Goal: Book appointment/travel/reservation

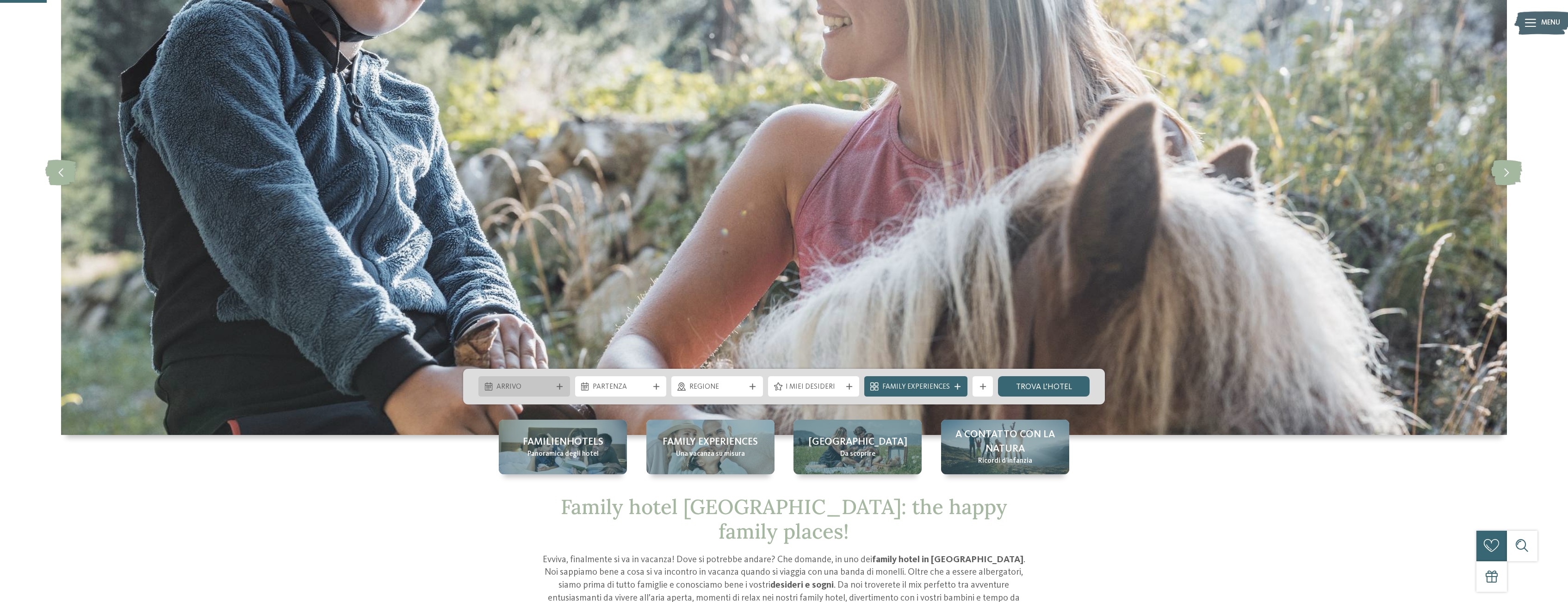
scroll to position [142, 0]
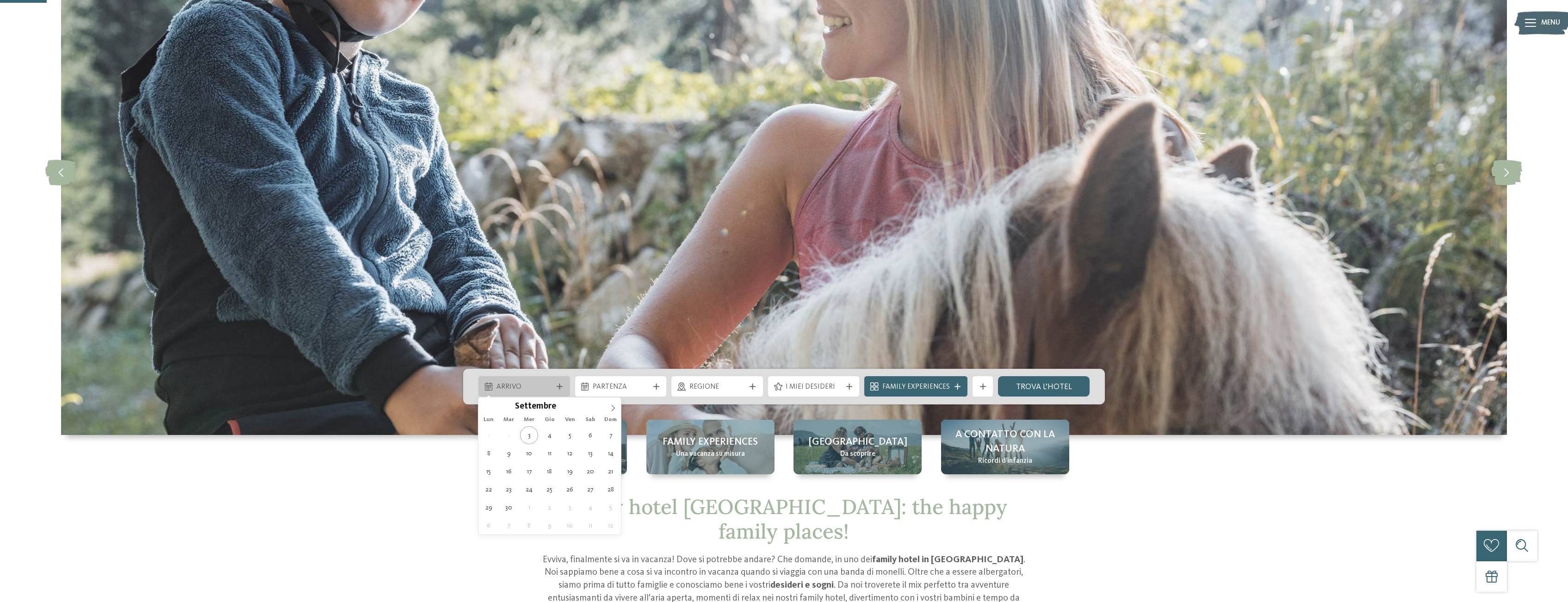
click at [551, 385] on span "Arrivo" at bounding box center [525, 387] width 56 height 10
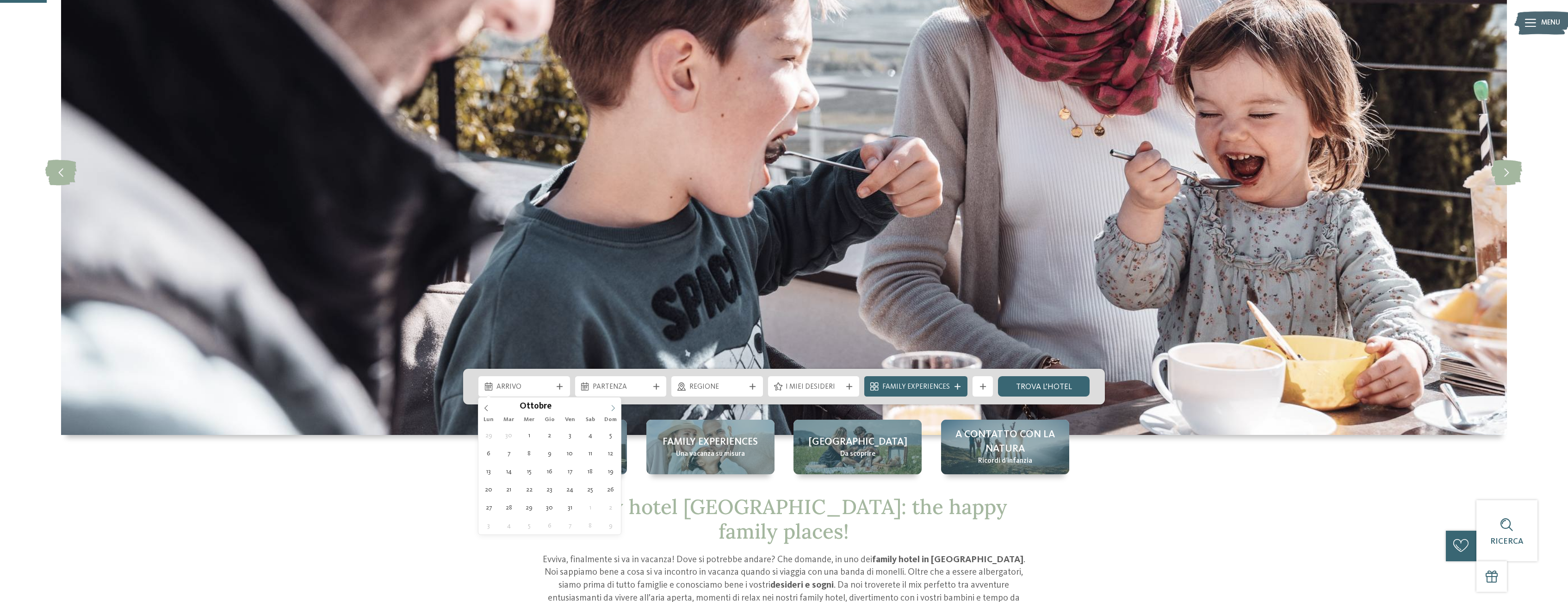
click at [611, 406] on icon at bounding box center [613, 408] width 7 height 7
type input "****"
click at [611, 406] on icon at bounding box center [613, 408] width 7 height 7
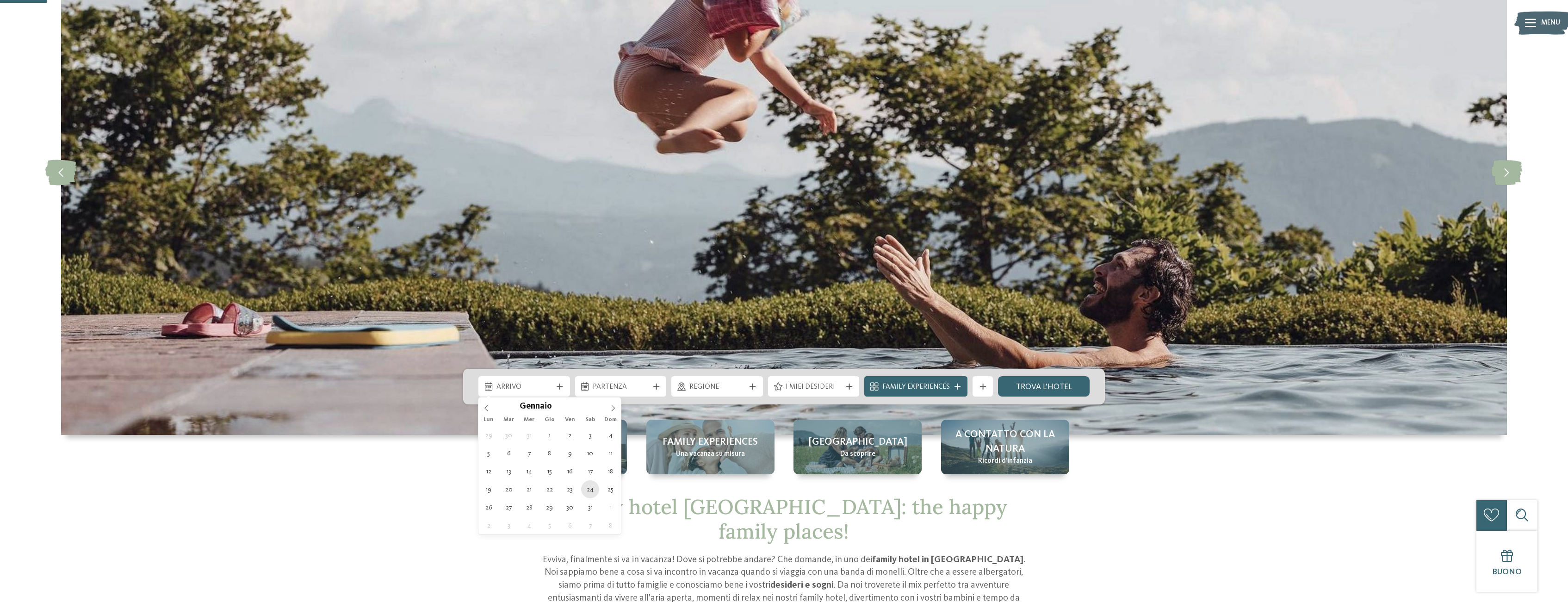
type div "[DATE]"
type input "****"
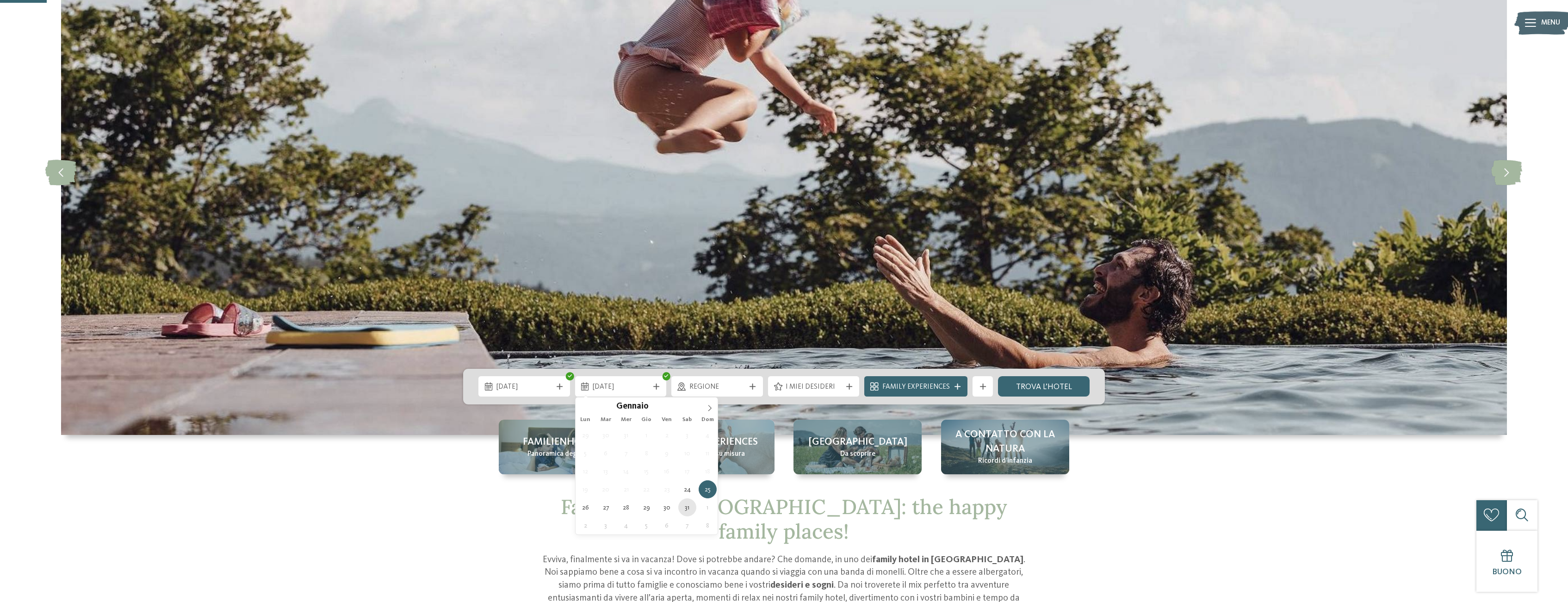
type div "[DATE]"
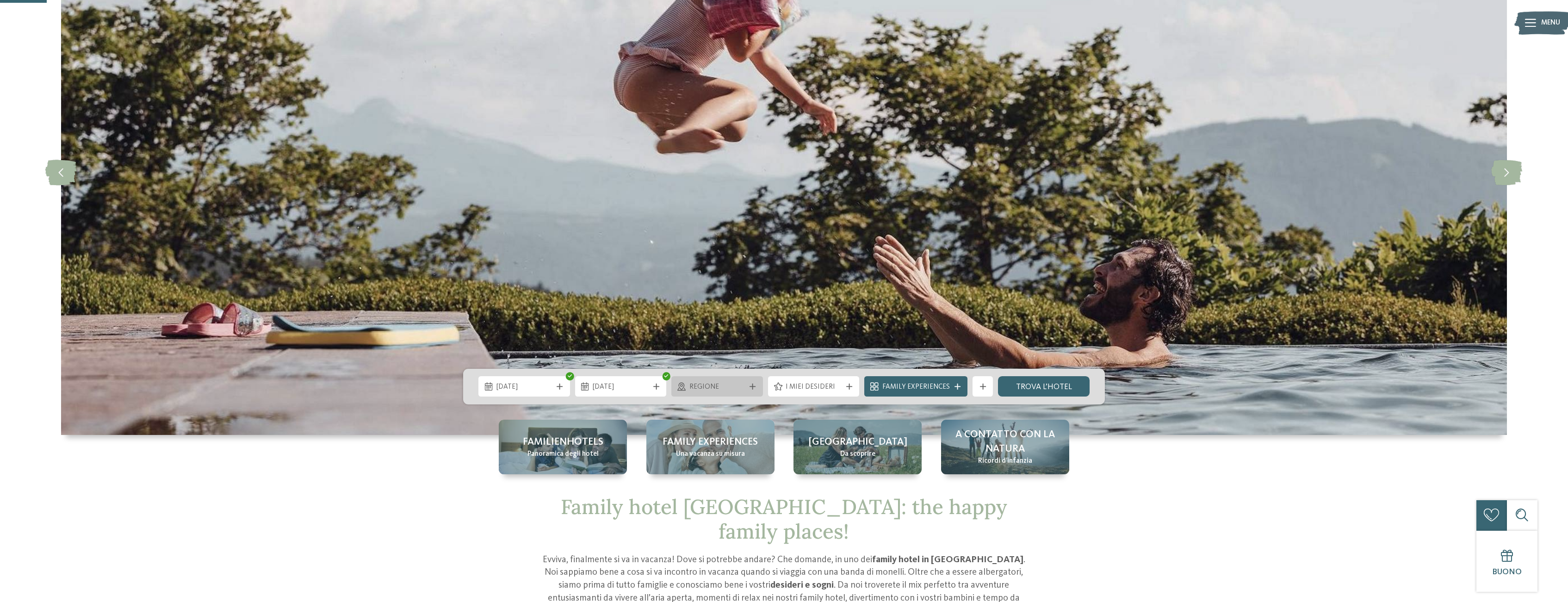
click at [756, 390] on div "Regione" at bounding box center [717, 386] width 92 height 20
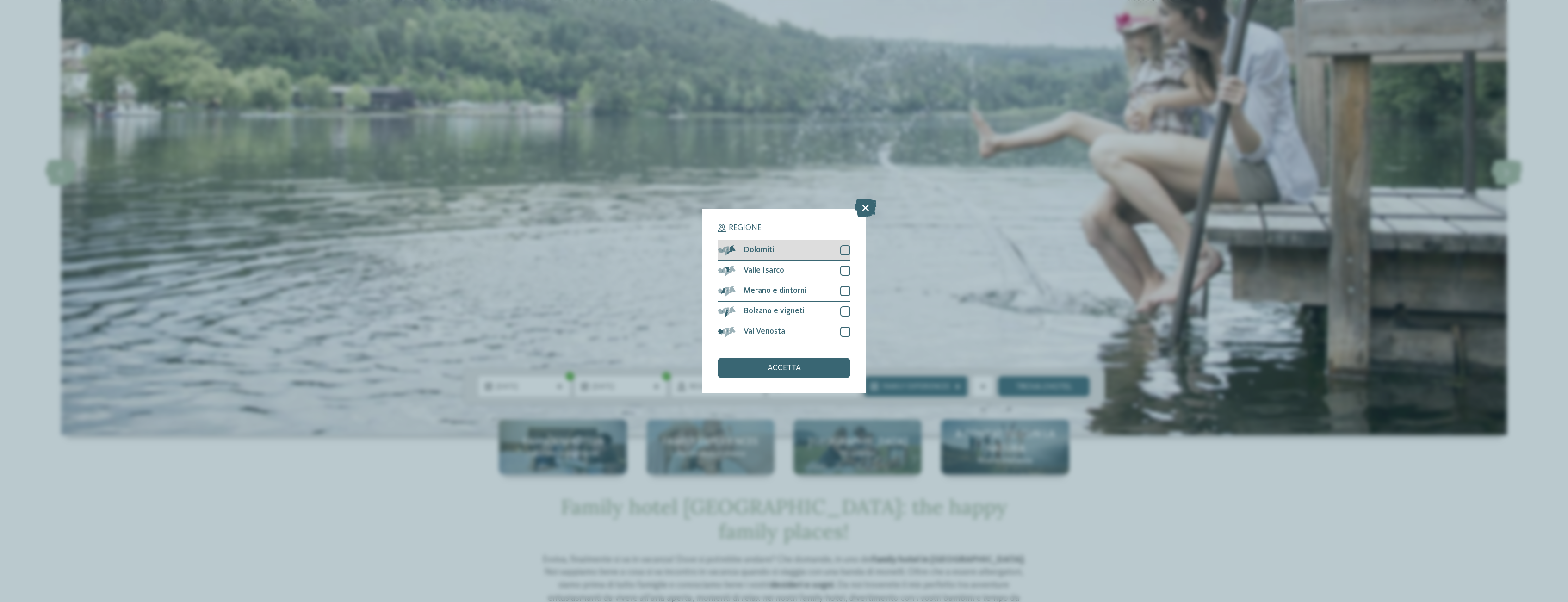
click at [842, 250] on div at bounding box center [845, 250] width 10 height 10
click at [788, 373] on div "accetta" at bounding box center [783, 368] width 132 height 20
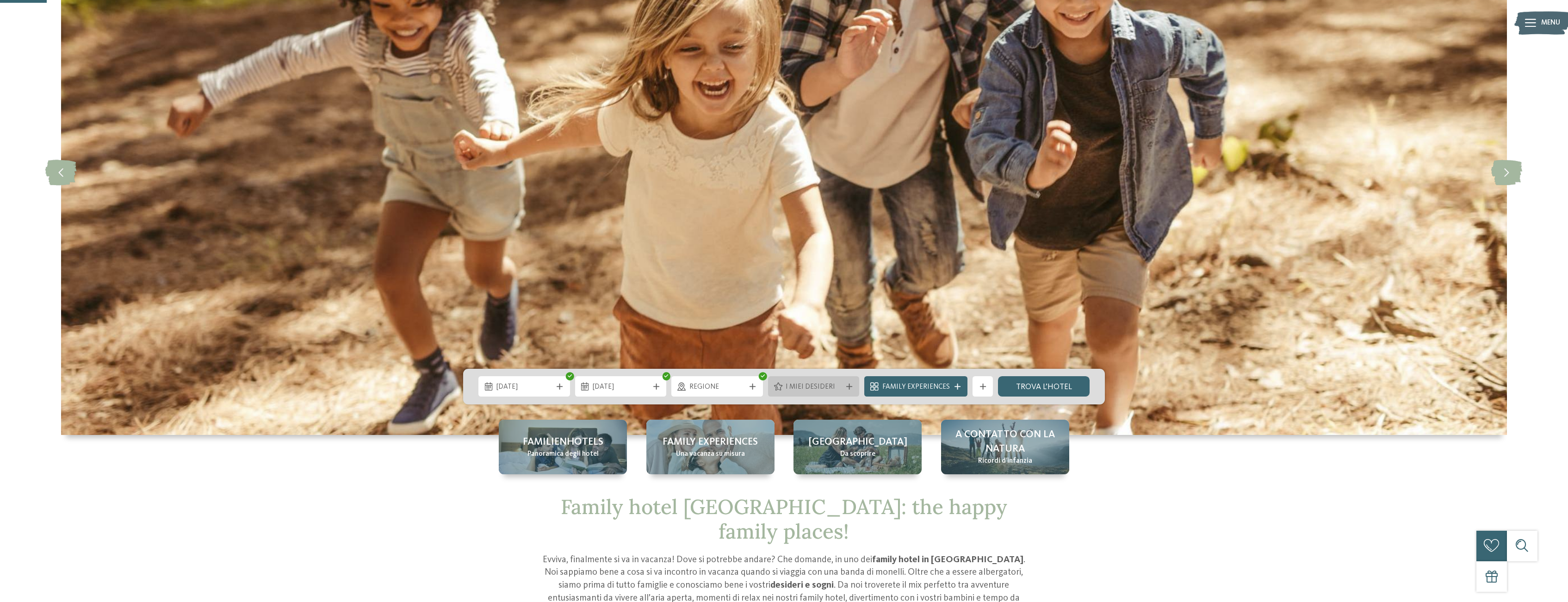
click at [838, 386] on span "I miei desideri" at bounding box center [814, 387] width 56 height 10
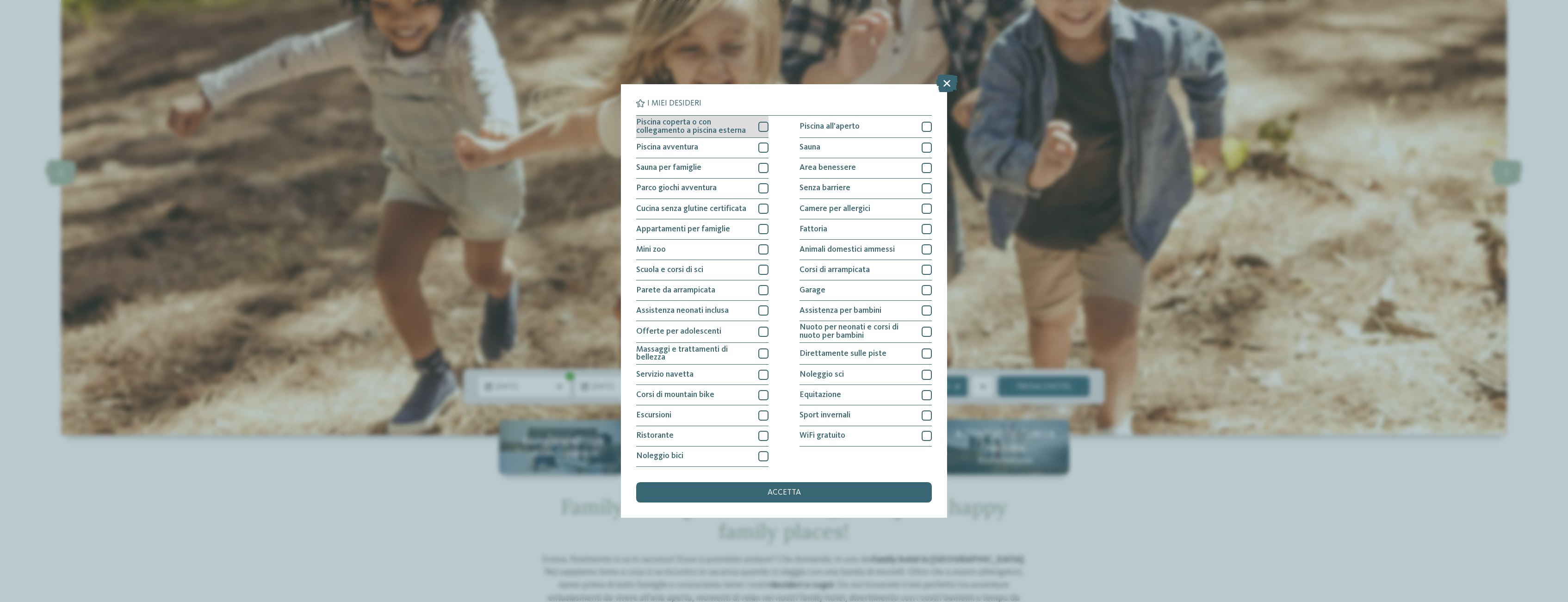
click at [761, 128] on div at bounding box center [763, 127] width 10 height 10
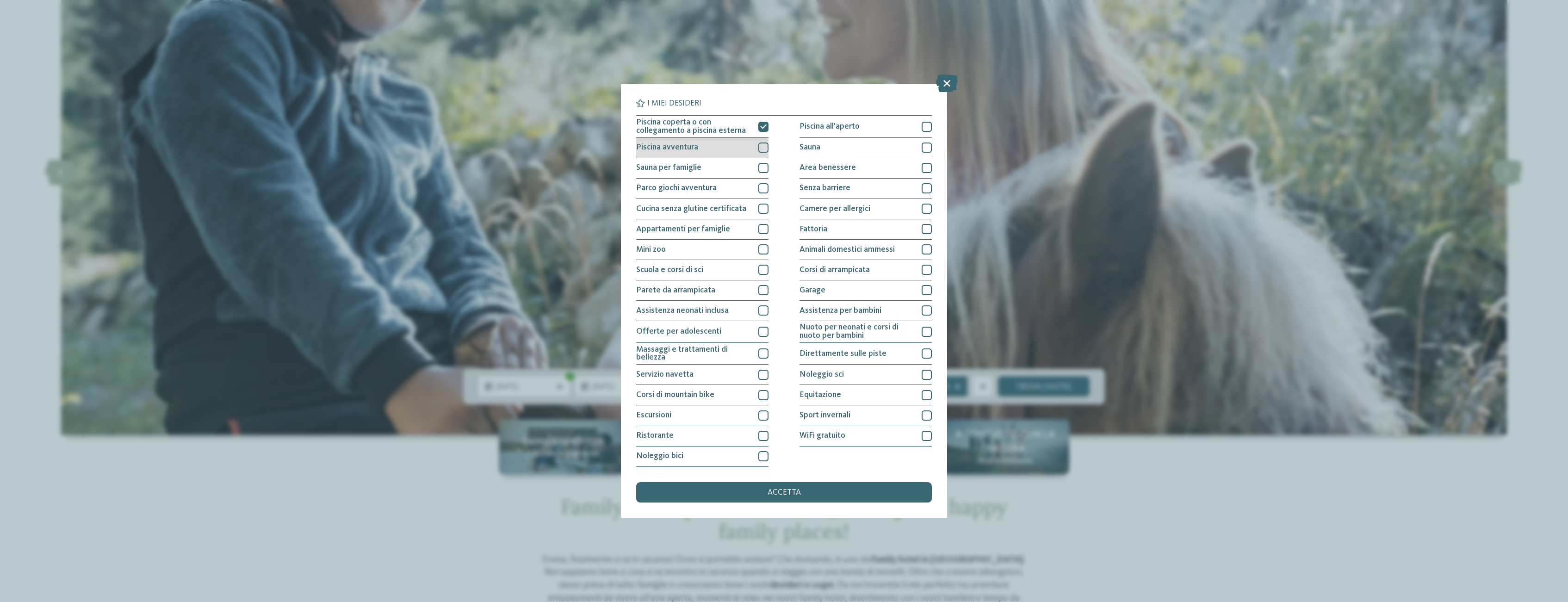
click at [758, 147] on div "Piscina avventura" at bounding box center [702, 148] width 132 height 20
click at [767, 190] on div at bounding box center [763, 188] width 10 height 10
drag, startPoint x: 763, startPoint y: 149, endPoint x: 765, endPoint y: 137, distance: 12.2
click at [763, 147] on icon at bounding box center [763, 148] width 7 height 6
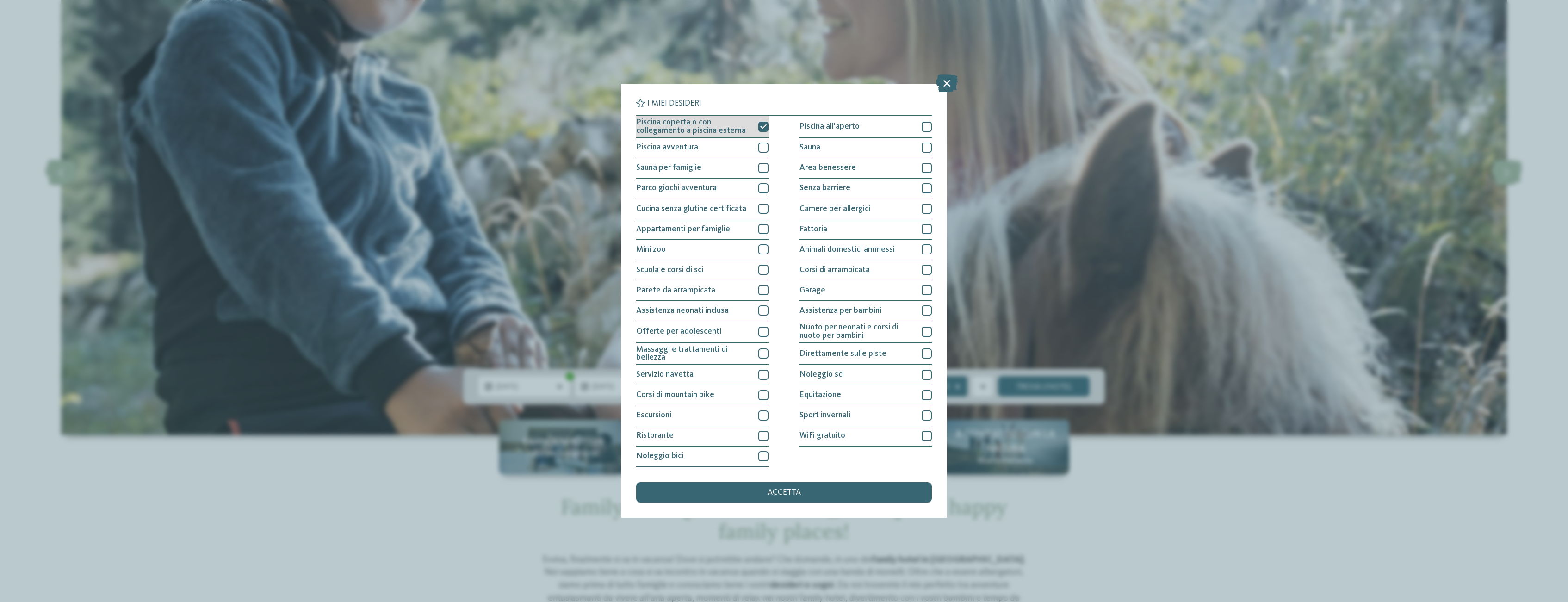
click at [765, 124] on icon at bounding box center [763, 127] width 7 height 6
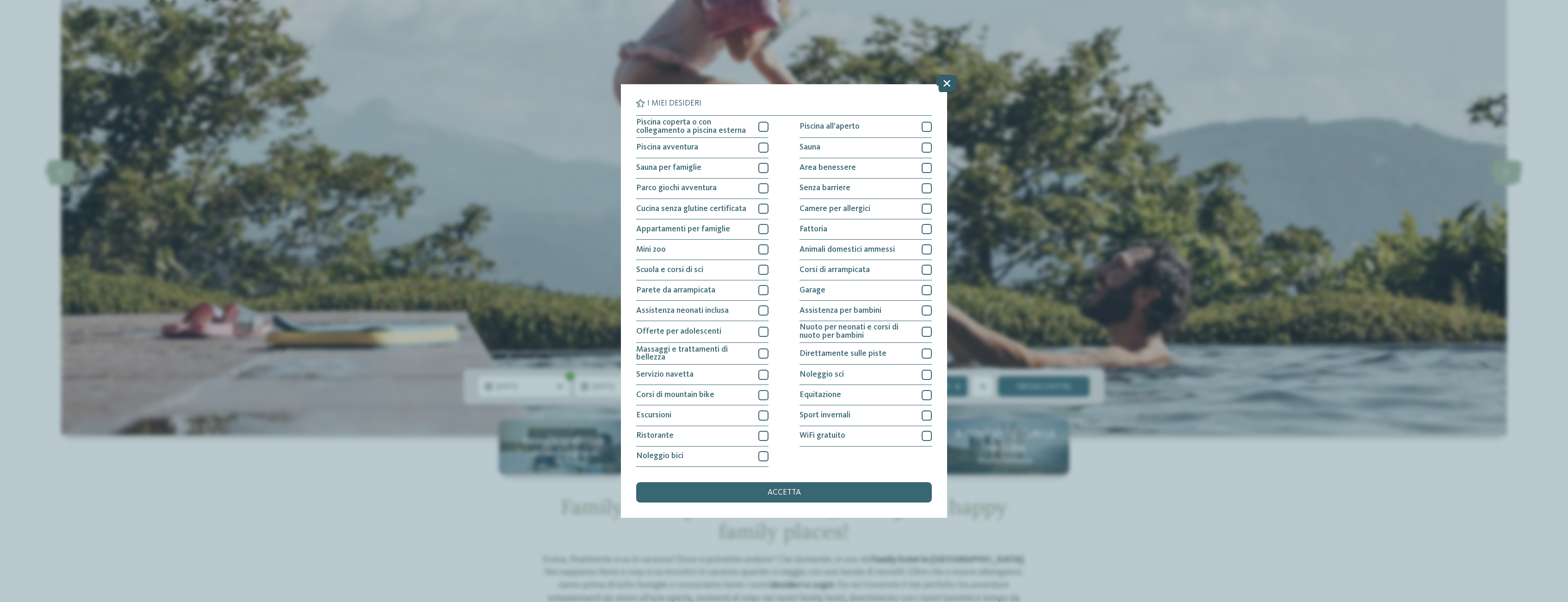
click at [947, 80] on icon at bounding box center [947, 83] width 22 height 18
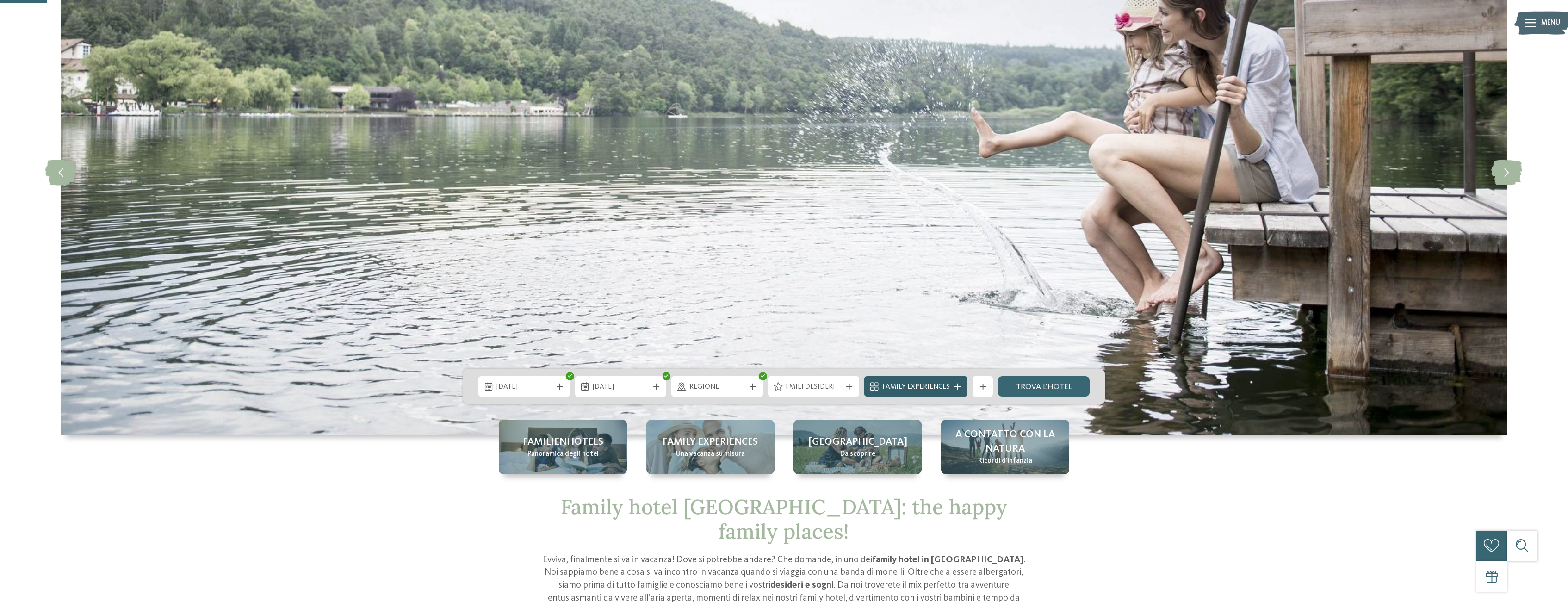
click at [929, 385] on span "Family Experiences" at bounding box center [916, 387] width 68 height 10
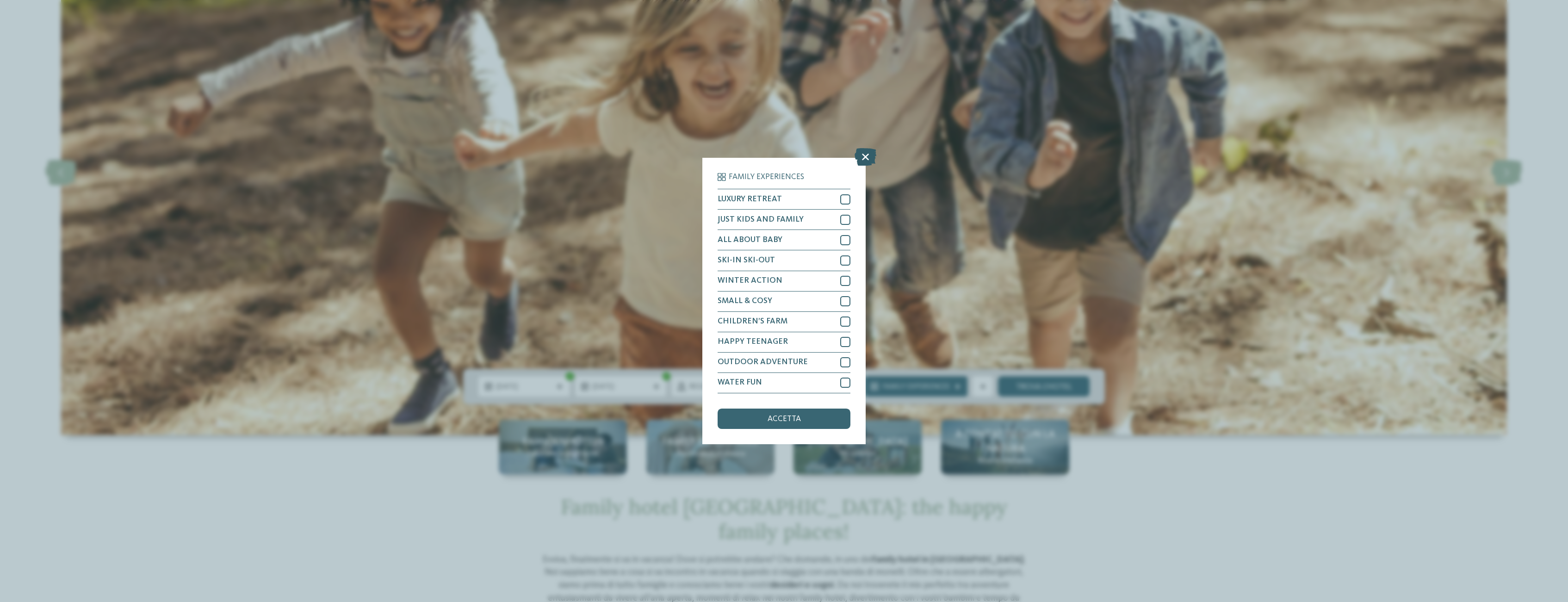
click at [864, 152] on icon at bounding box center [866, 157] width 22 height 18
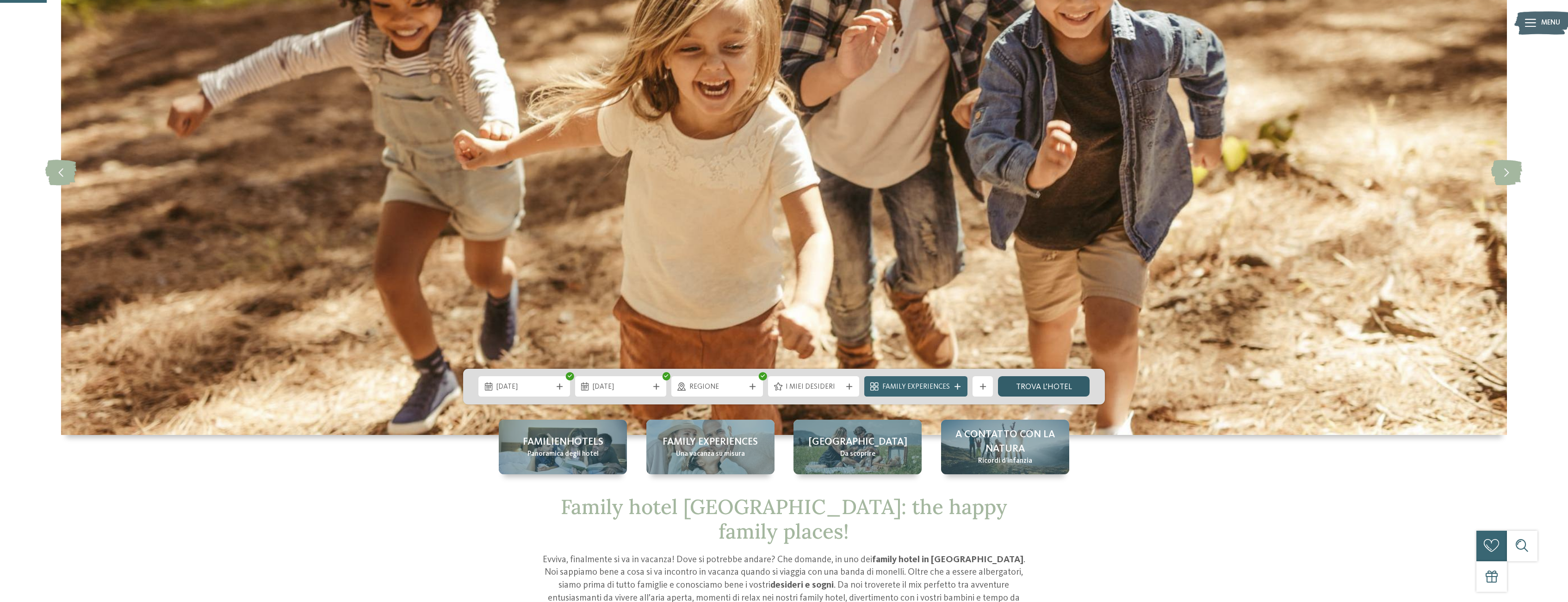
click at [1046, 387] on link "trova l’hotel" at bounding box center [1044, 386] width 92 height 20
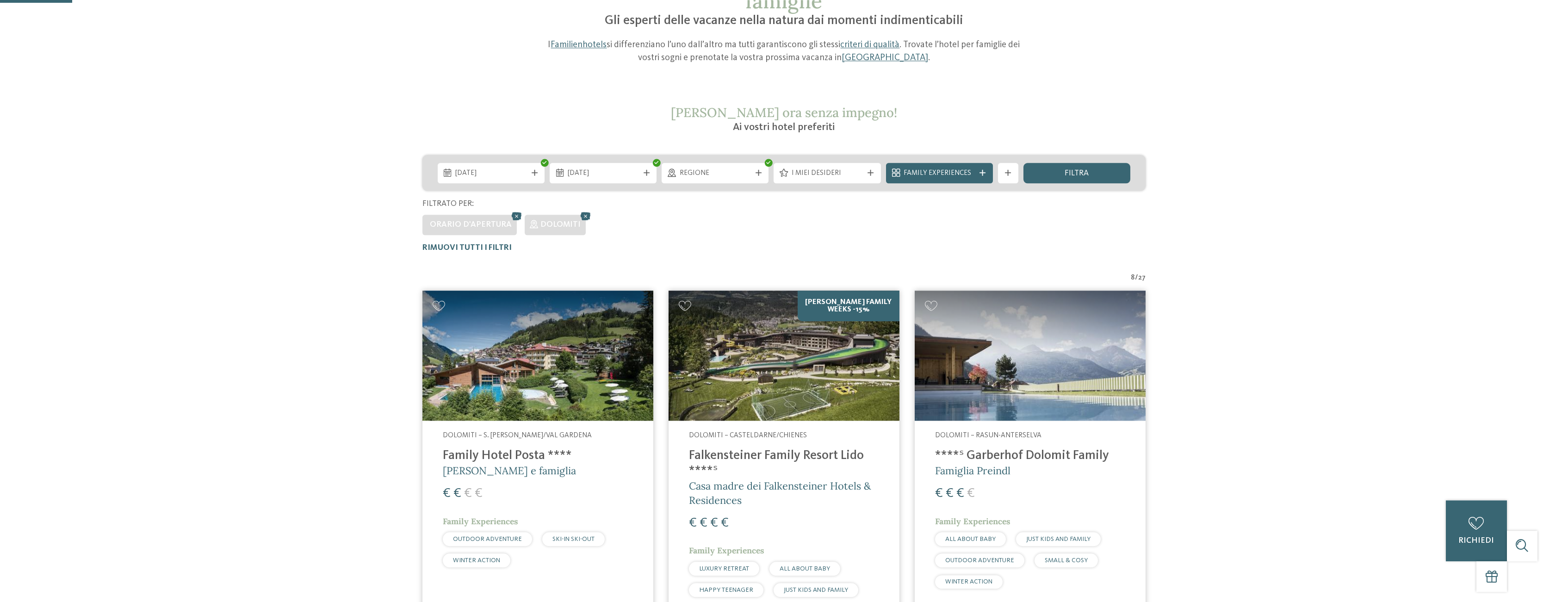
scroll to position [61, 0]
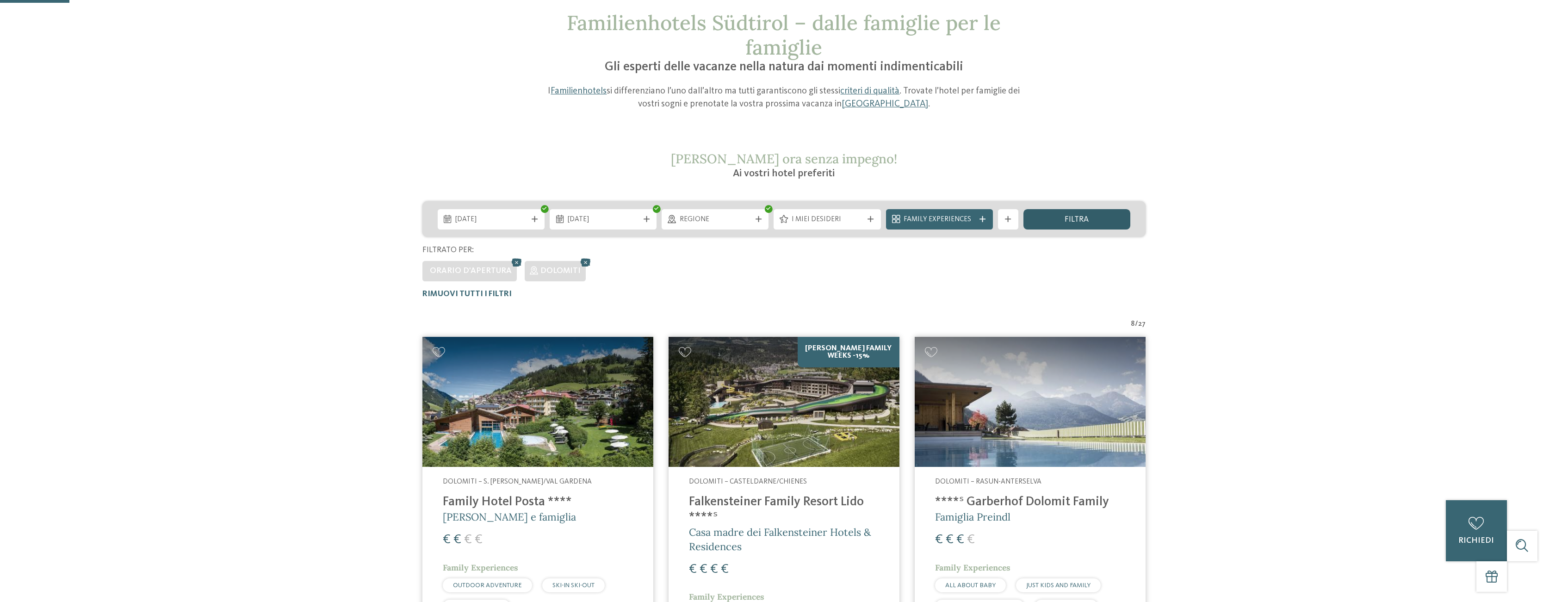
click at [1082, 219] on span "filtra" at bounding box center [1077, 220] width 24 height 9
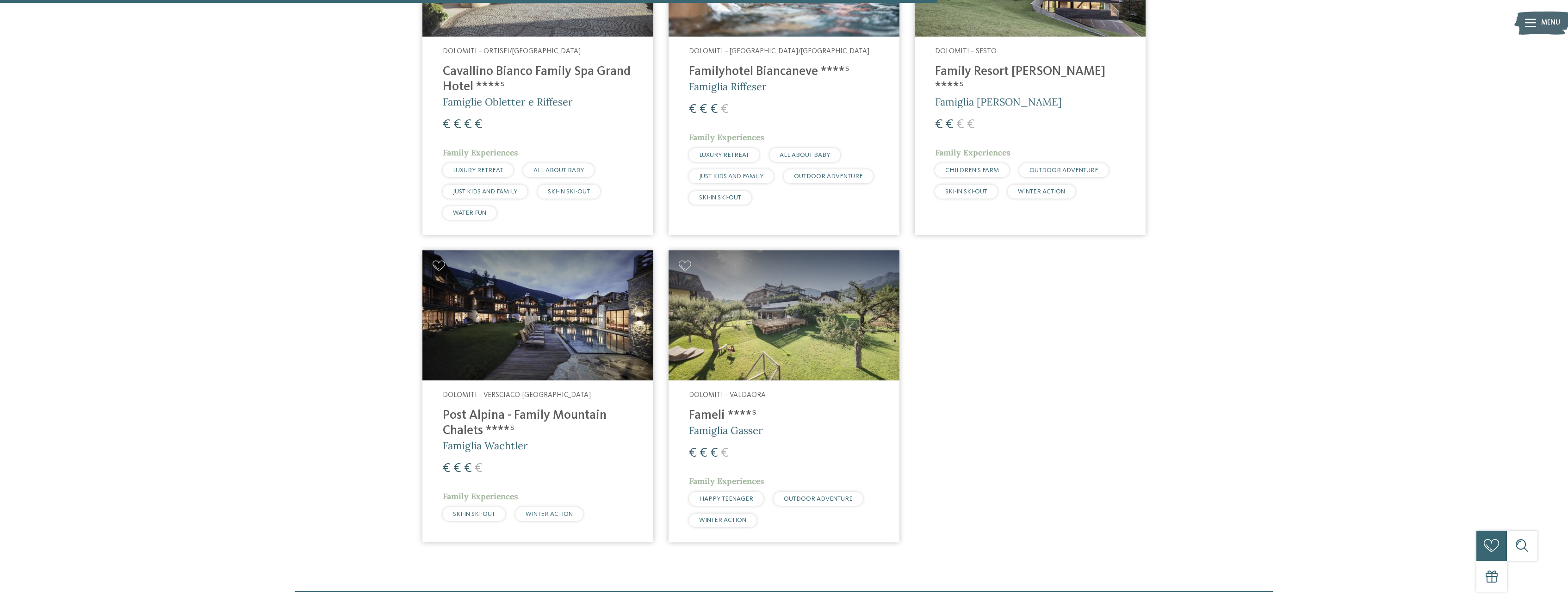
scroll to position [858, 0]
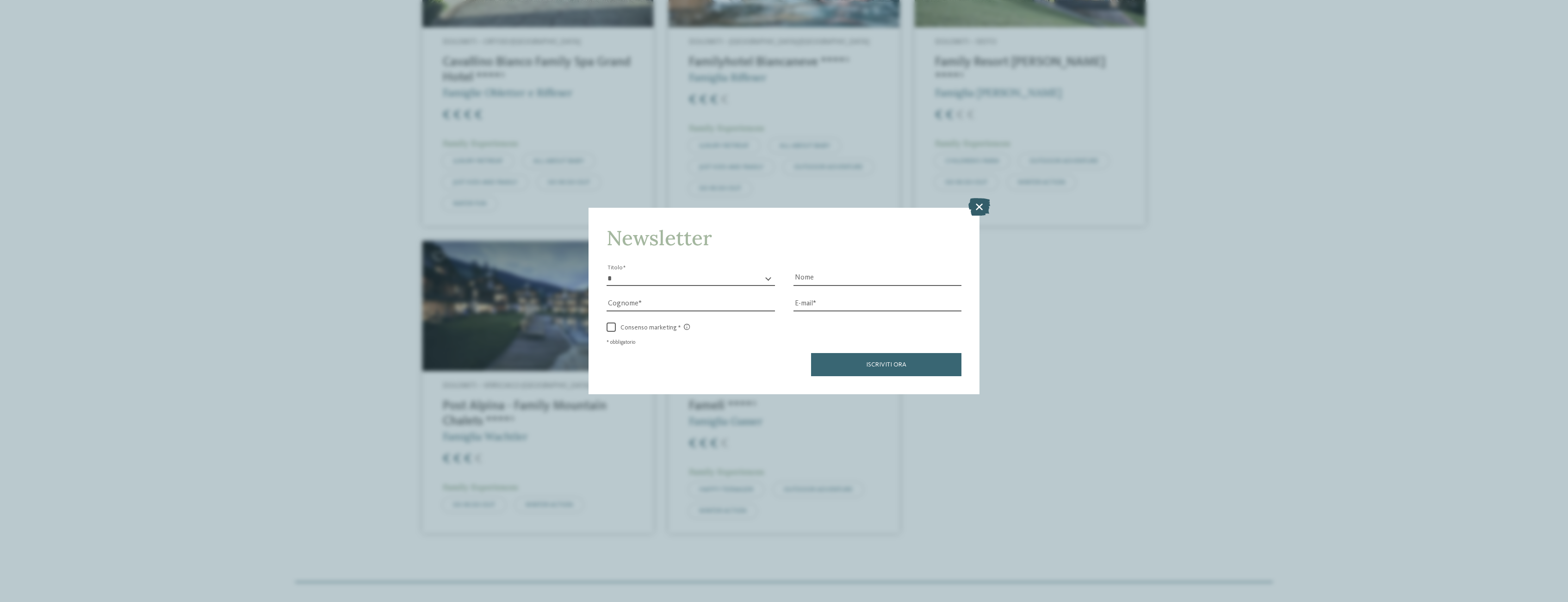
click at [981, 207] on icon at bounding box center [979, 206] width 22 height 18
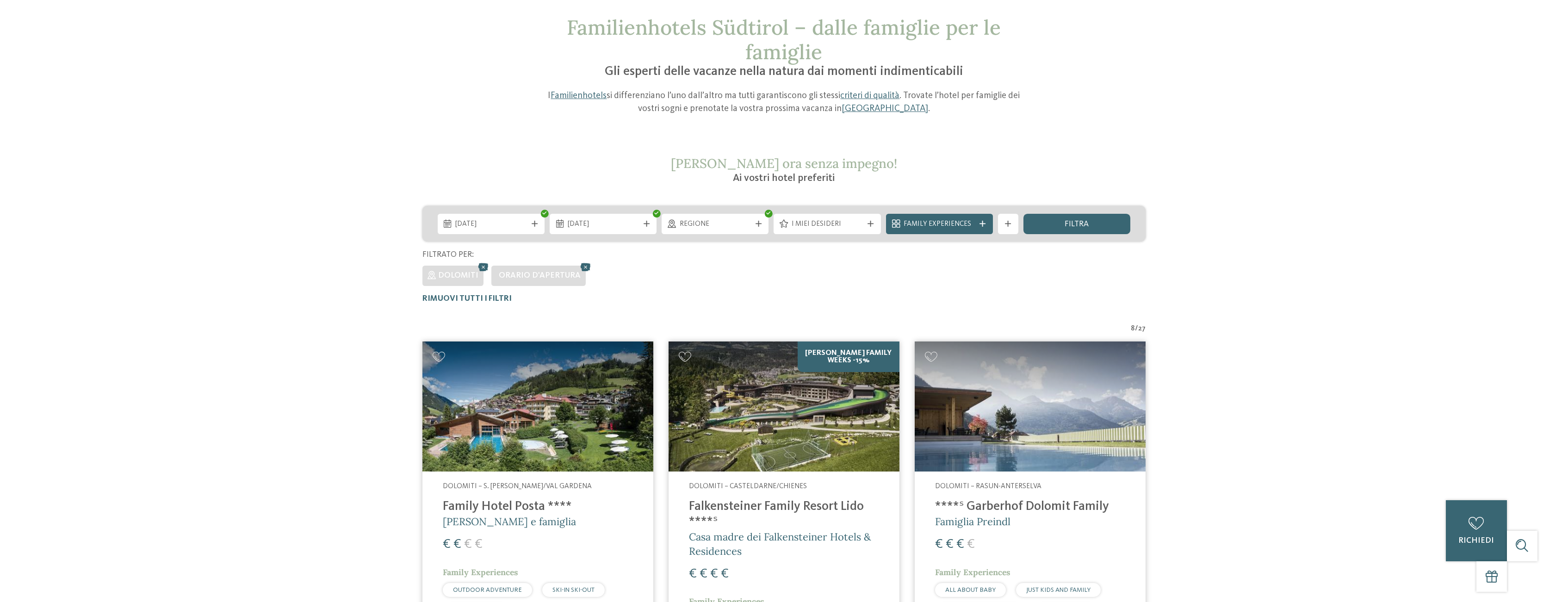
scroll to position [0, 0]
